Goal: Task Accomplishment & Management: Manage account settings

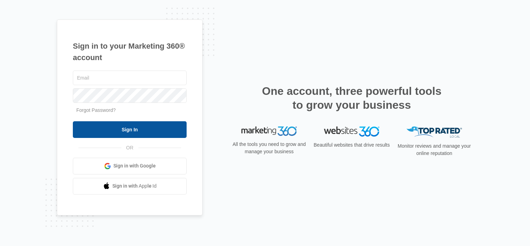
type input "[PERSON_NAME][EMAIL_ADDRESS][DOMAIN_NAME]"
click at [139, 132] on input "Sign In" at bounding box center [130, 129] width 114 height 17
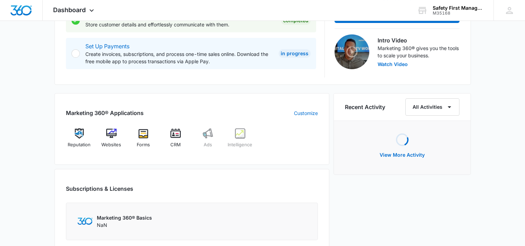
scroll to position [251, 0]
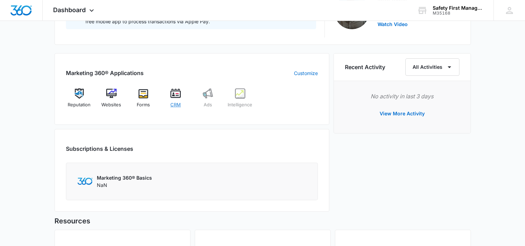
click at [175, 93] on img at bounding box center [175, 93] width 10 height 10
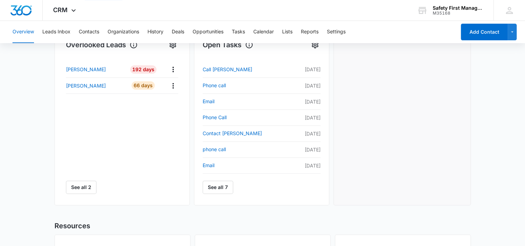
scroll to position [128, 0]
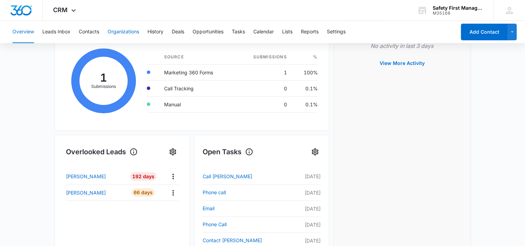
click at [129, 30] on button "Organizations" at bounding box center [124, 32] width 32 height 22
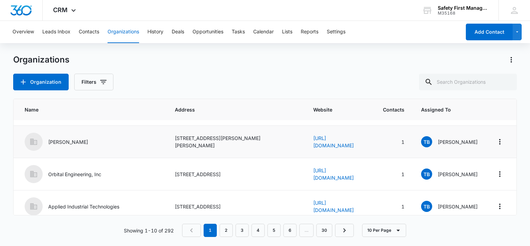
scroll to position [227, 0]
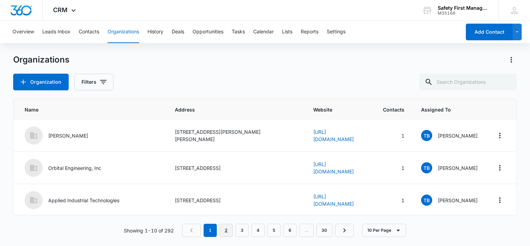
click at [228, 233] on link "2" at bounding box center [226, 229] width 13 height 13
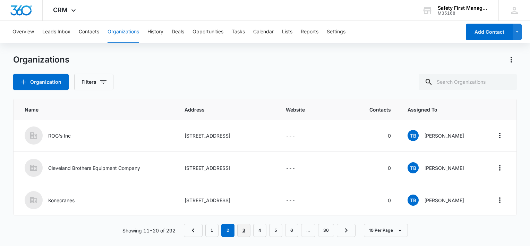
click at [246, 229] on link "3" at bounding box center [243, 229] width 13 height 13
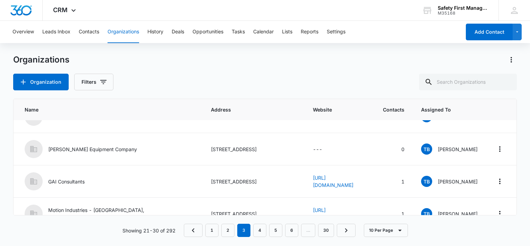
scroll to position [0, 0]
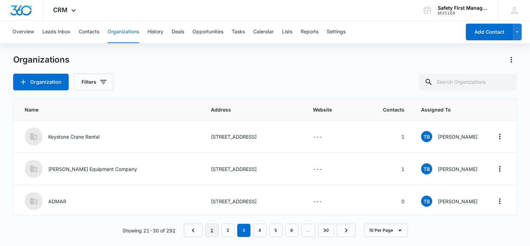
click at [211, 231] on link "1" at bounding box center [211, 229] width 13 height 13
